Goal: Transaction & Acquisition: Obtain resource

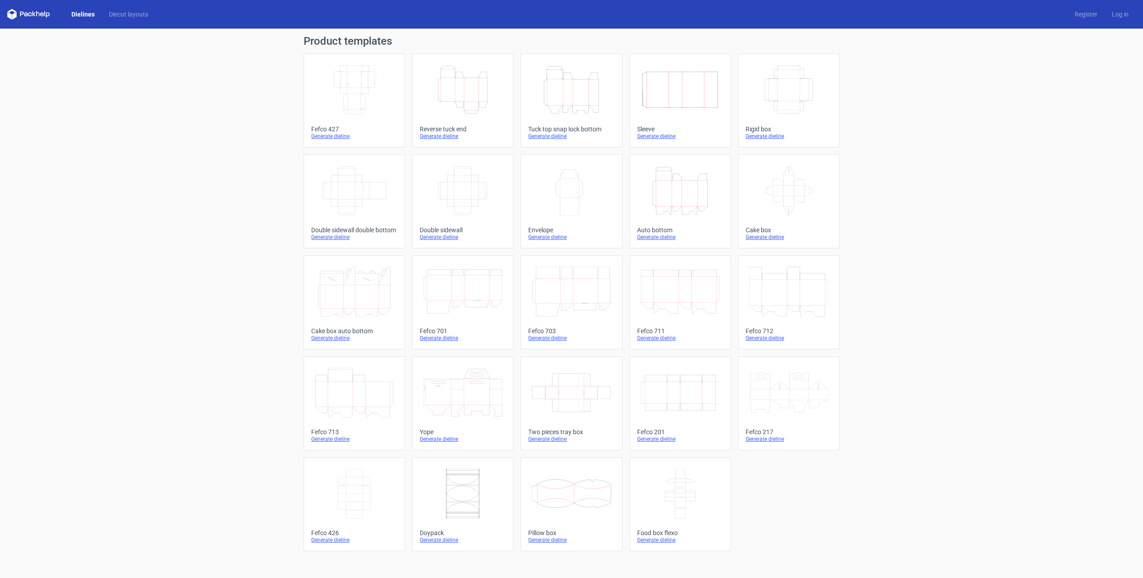
click at [464, 182] on icon "Width Depth Height" at bounding box center [462, 191] width 79 height 50
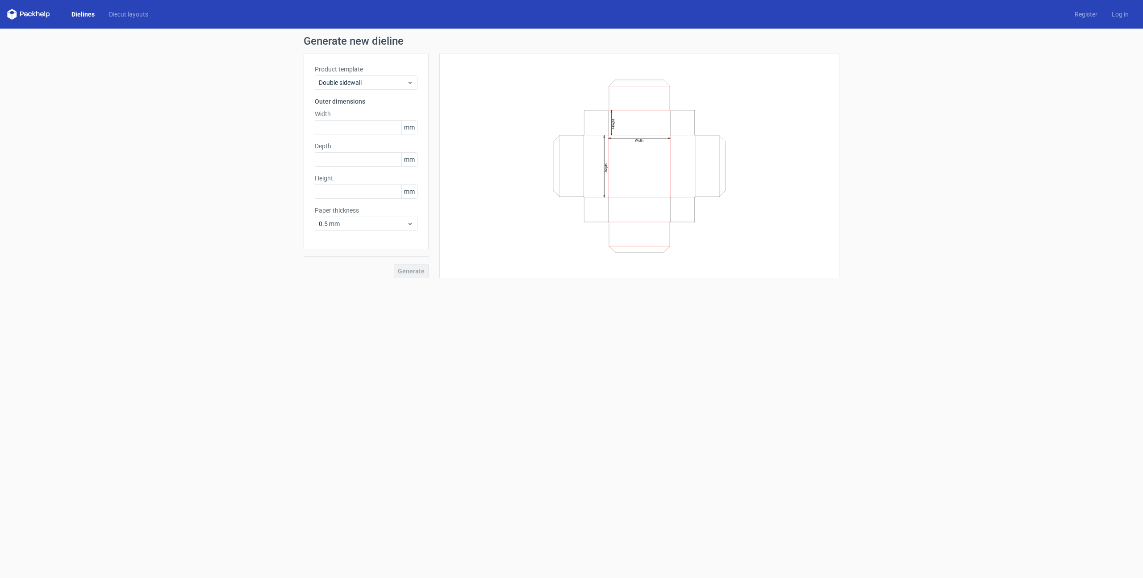
click at [410, 125] on span "mm" at bounding box center [409, 127] width 16 height 13
click at [414, 127] on span "mm" at bounding box center [409, 127] width 16 height 13
click at [409, 221] on icon at bounding box center [410, 223] width 7 height 7
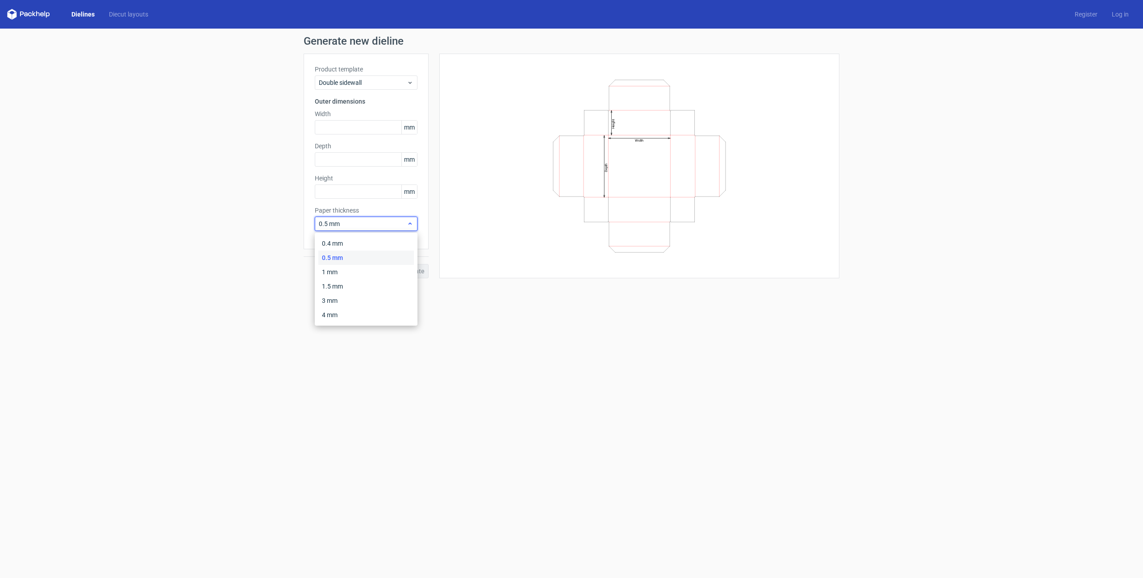
click at [409, 221] on icon at bounding box center [410, 223] width 7 height 7
click at [392, 83] on span "Double sidewall" at bounding box center [363, 82] width 88 height 9
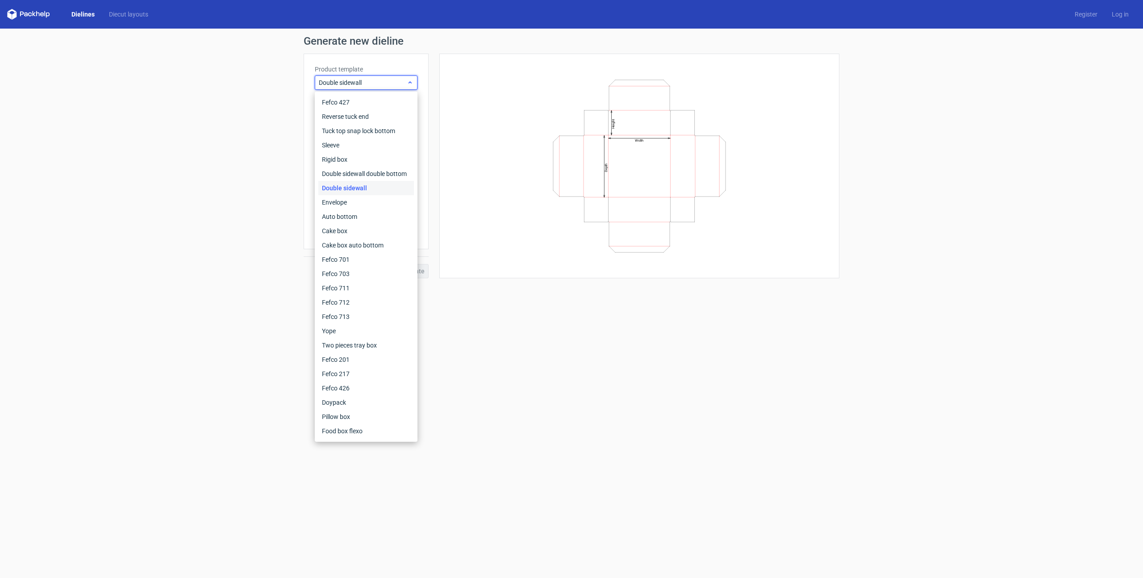
click at [392, 83] on span "Double sidewall" at bounding box center [363, 82] width 88 height 9
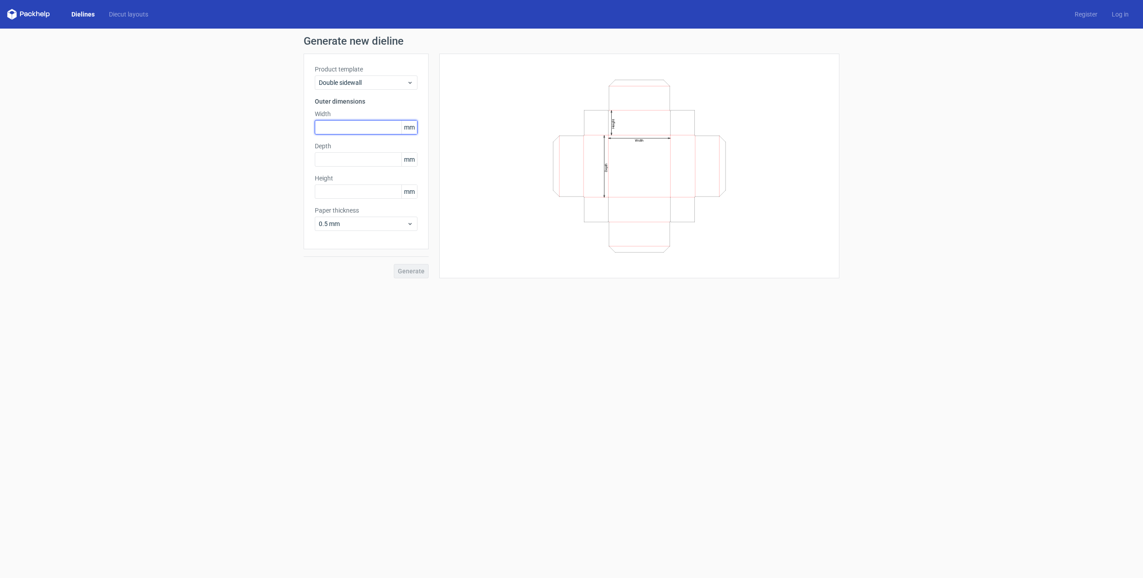
click at [341, 130] on input "text" at bounding box center [366, 127] width 103 height 14
paste input "2794"
click at [330, 125] on input "2794" at bounding box center [366, 127] width 103 height 14
click at [330, 127] on input "2794" at bounding box center [366, 127] width 103 height 14
drag, startPoint x: 334, startPoint y: 127, endPoint x: 323, endPoint y: 125, distance: 11.2
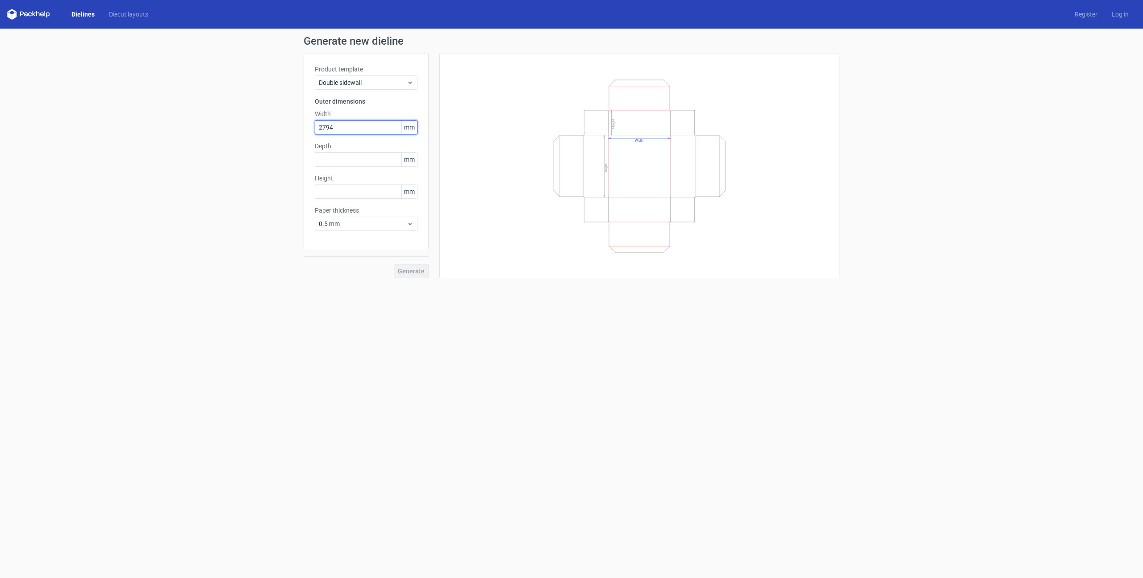
click at [323, 125] on input "2794" at bounding box center [366, 127] width 103 height 14
type input "280"
click at [331, 160] on input "text" at bounding box center [366, 159] width 103 height 14
click at [329, 187] on input "text" at bounding box center [366, 191] width 103 height 14
type input "229"
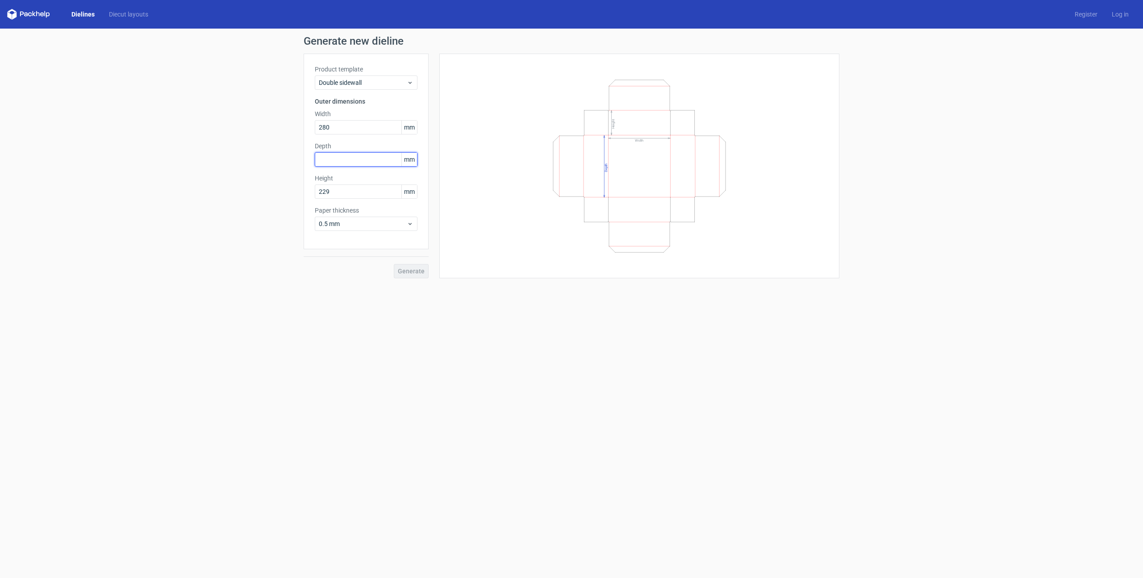
click at [334, 158] on input "text" at bounding box center [366, 159] width 103 height 14
drag, startPoint x: 321, startPoint y: 158, endPoint x: 338, endPoint y: 159, distance: 16.6
click at [338, 159] on input "635" at bounding box center [366, 159] width 103 height 14
click at [315, 157] on input "64" at bounding box center [366, 159] width 103 height 14
type input "229"
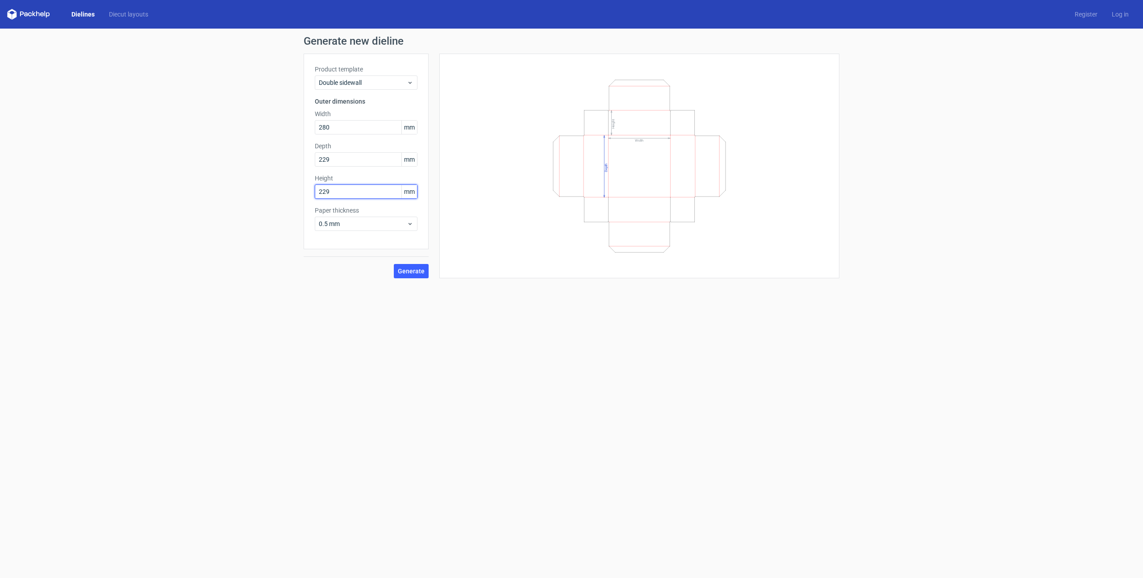
click at [334, 186] on input "229" at bounding box center [366, 191] width 103 height 14
drag, startPoint x: 338, startPoint y: 189, endPoint x: 281, endPoint y: 188, distance: 57.2
click at [281, 188] on div "Generate new dieline Product template Double sidewall Outer dimensions Width 28…" at bounding box center [571, 157] width 1143 height 257
type input "63"
click at [349, 158] on input "229" at bounding box center [366, 159] width 103 height 14
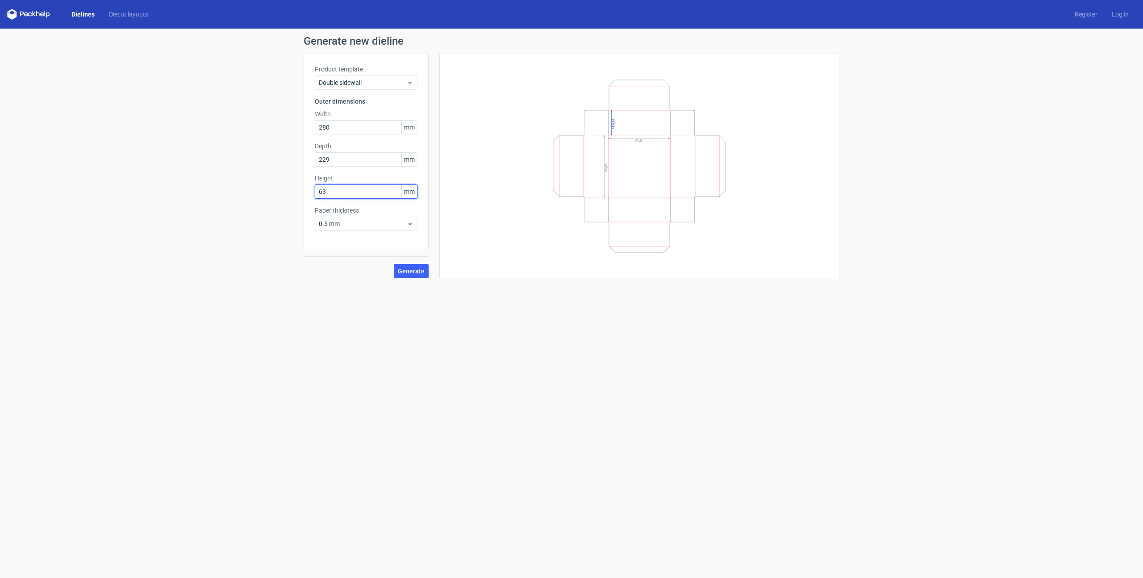
click at [349, 189] on input "63" at bounding box center [366, 191] width 103 height 14
click at [412, 270] on span "Generate" at bounding box center [411, 271] width 27 height 6
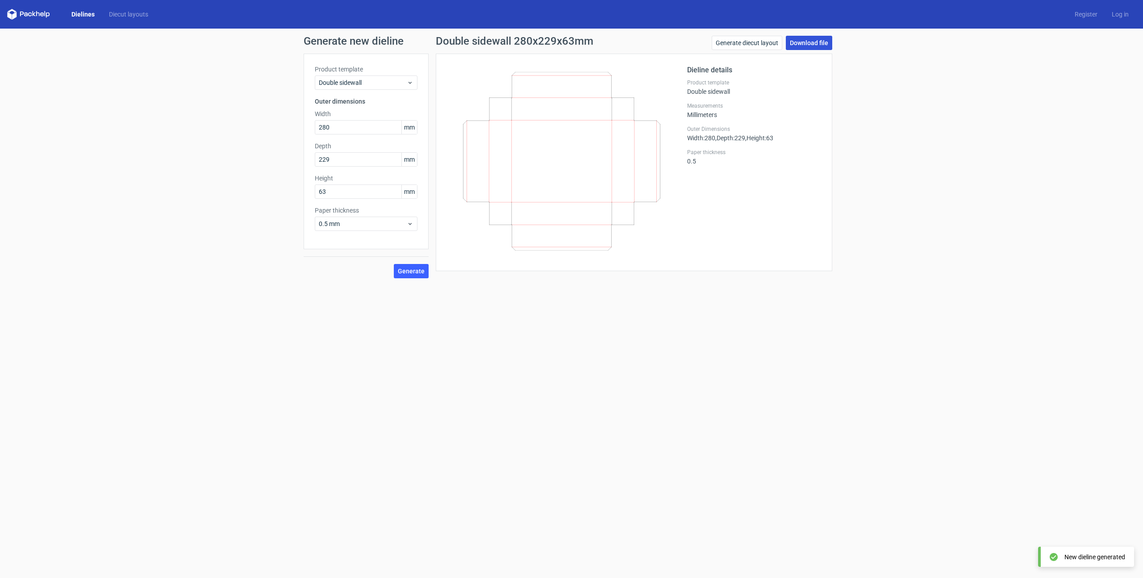
click at [819, 40] on link "Download file" at bounding box center [809, 43] width 46 height 14
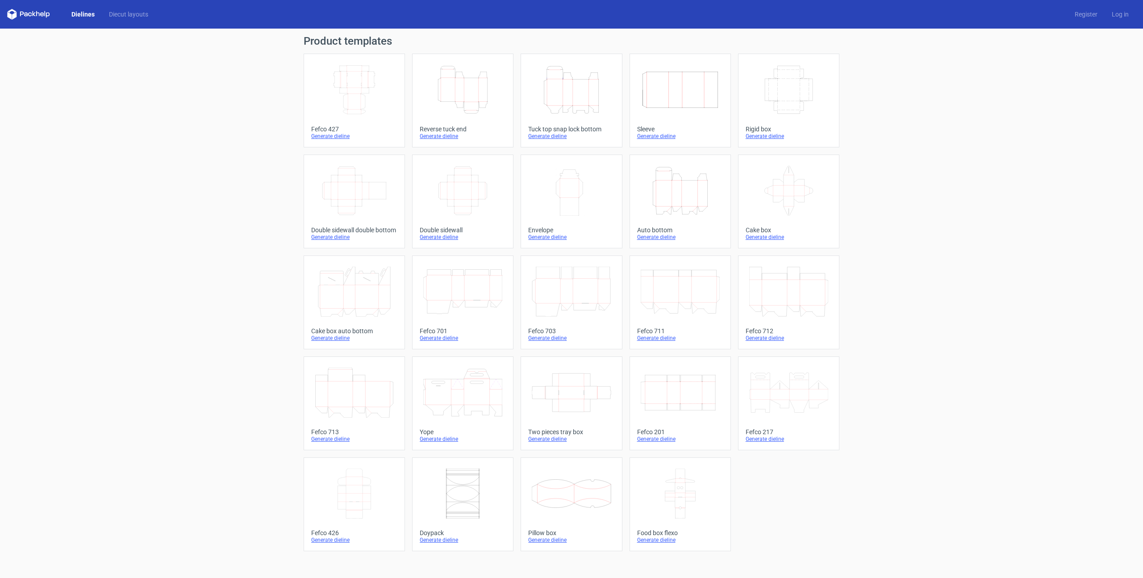
click at [677, 100] on icon "Width Depth Height" at bounding box center [680, 90] width 79 height 50
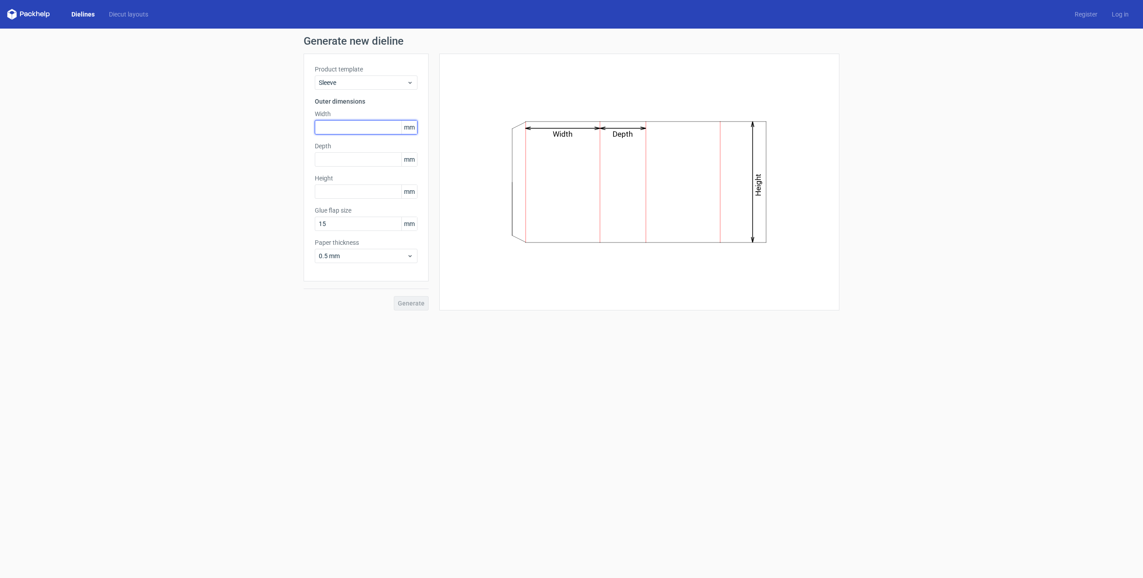
click at [348, 126] on input "text" at bounding box center [366, 127] width 103 height 14
click at [331, 189] on input "text" at bounding box center [366, 191] width 103 height 14
click at [333, 155] on input "text" at bounding box center [366, 159] width 103 height 14
click at [324, 190] on input "text" at bounding box center [366, 191] width 103 height 14
type input "286"
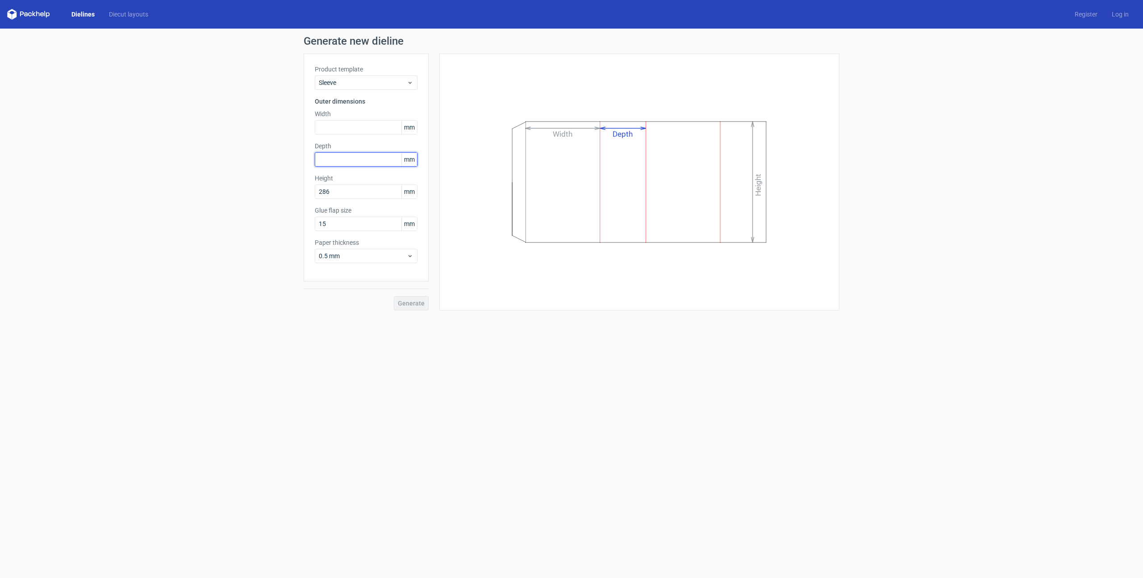
click at [339, 159] on input "text" at bounding box center [366, 159] width 103 height 14
type input "69"
click at [330, 125] on input "text" at bounding box center [366, 127] width 103 height 14
type input "235"
click at [333, 155] on input "69" at bounding box center [366, 159] width 103 height 14
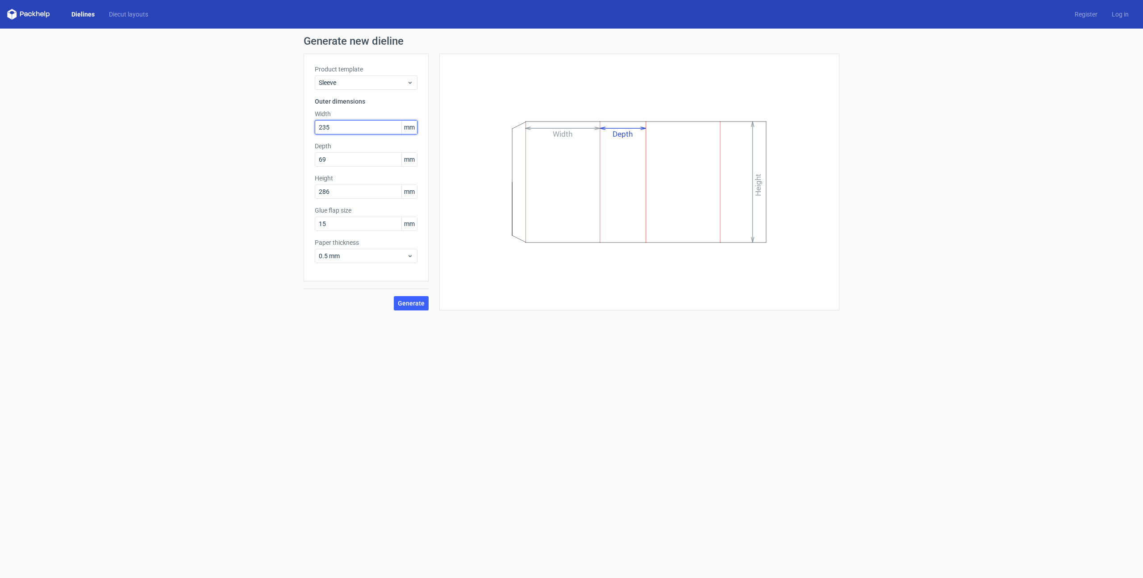
click at [341, 129] on input "235" at bounding box center [366, 127] width 103 height 14
click at [334, 191] on input "286" at bounding box center [366, 191] width 103 height 14
click at [340, 225] on input "15" at bounding box center [366, 224] width 103 height 14
click at [405, 300] on span "Generate" at bounding box center [411, 303] width 27 height 6
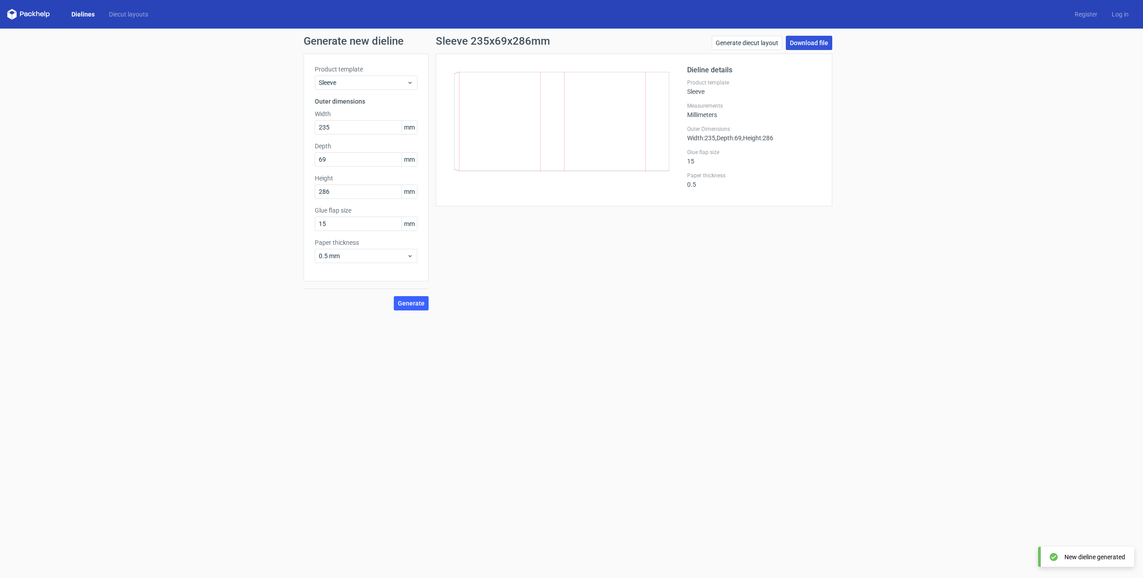
click at [809, 39] on link "Download file" at bounding box center [809, 43] width 46 height 14
